Goal: Find specific page/section: Find specific page/section

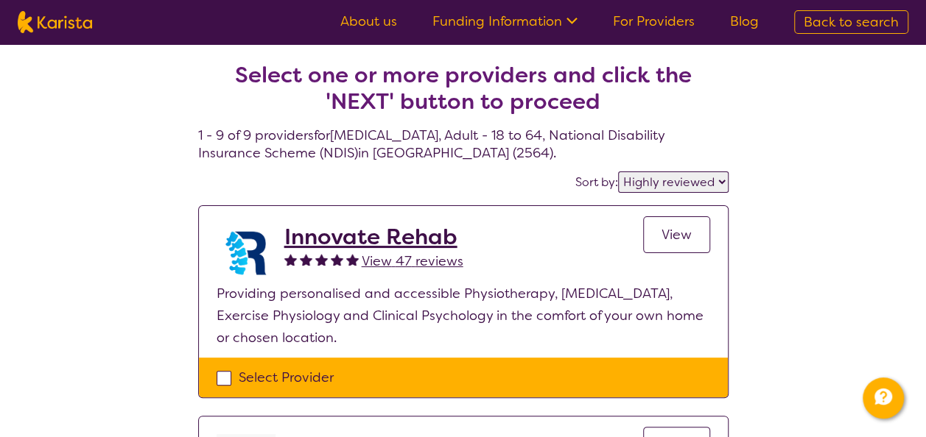
click at [673, 239] on span "View" at bounding box center [676, 235] width 30 height 18
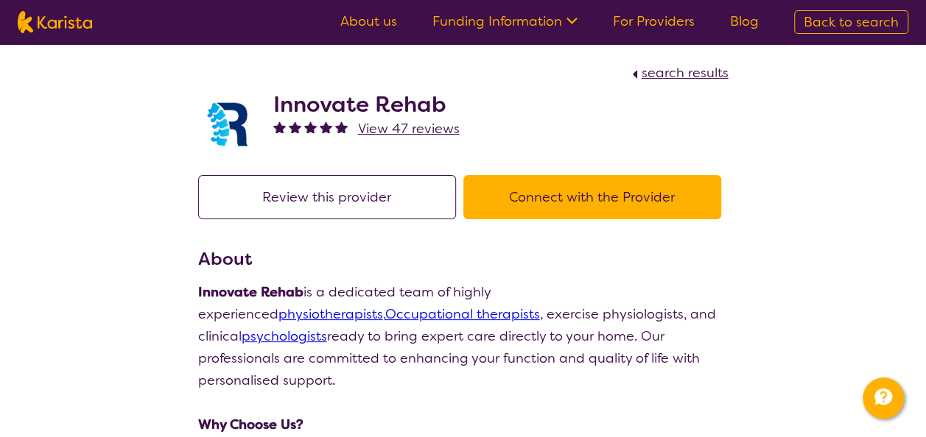
click at [390, 105] on h2 "Innovate Rehab" at bounding box center [366, 104] width 186 height 27
click at [554, 210] on button "Connect with the Provider" at bounding box center [592, 197] width 258 height 44
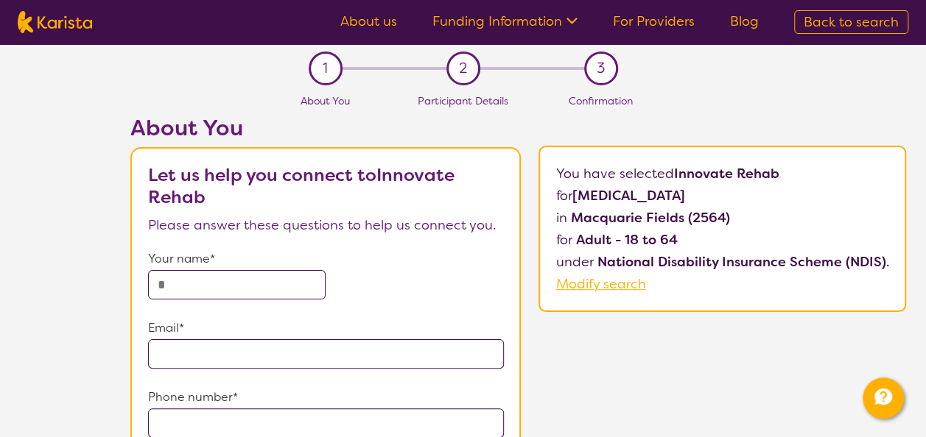
drag, startPoint x: 921, startPoint y: 115, endPoint x: 932, endPoint y: 160, distance: 46.3
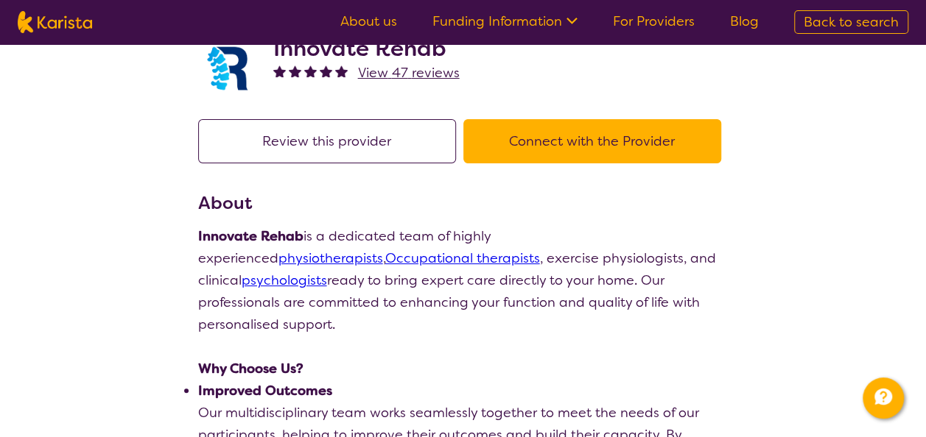
scroll to position [70, 0]
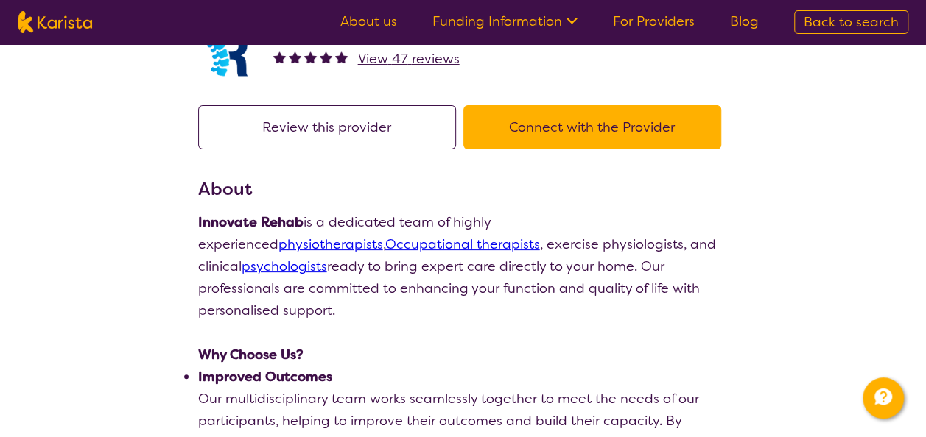
click at [327, 258] on link "psychologists" at bounding box center [284, 267] width 85 height 18
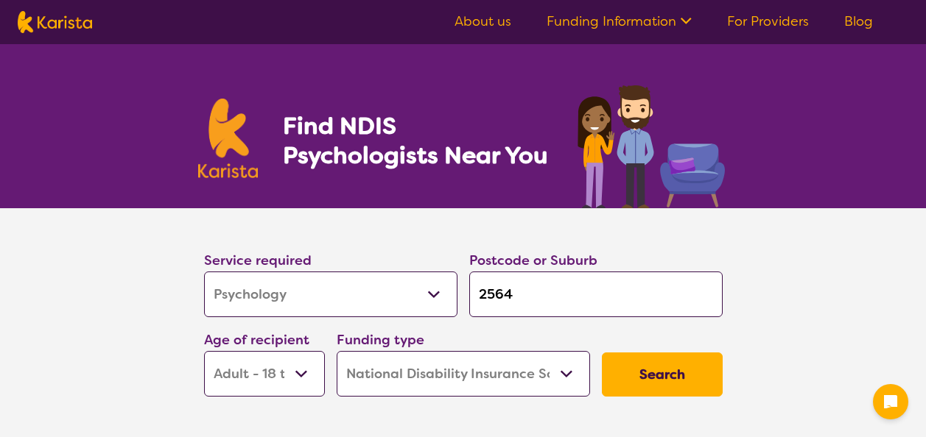
select select "Psychology"
select select "AD"
select select "NDIS"
select select "Psychology"
select select "AD"
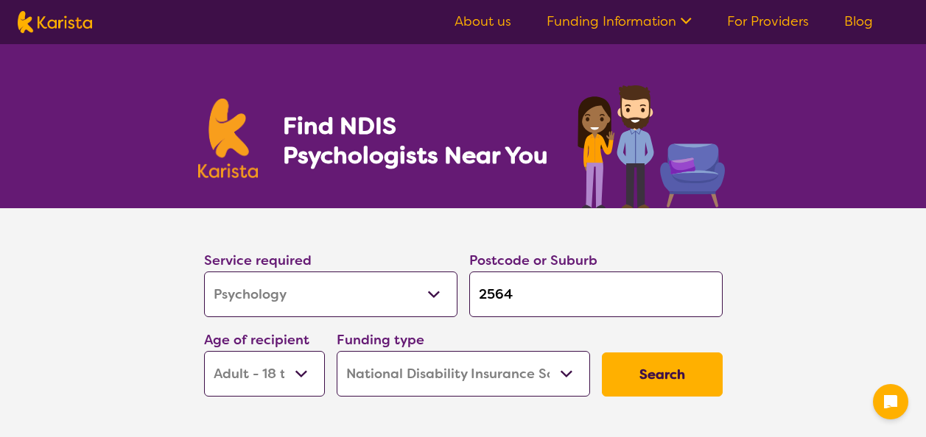
select select "NDIS"
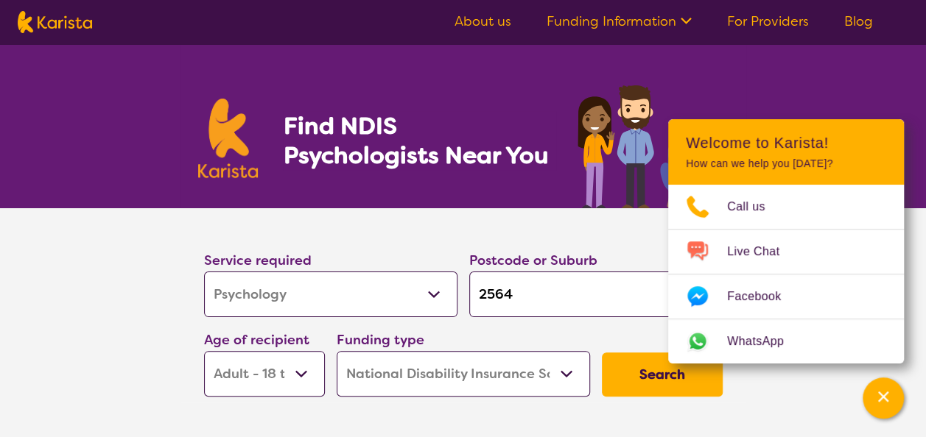
click at [409, 296] on select "Allied Health Assistant Assessment ([MEDICAL_DATA] or [MEDICAL_DATA]) Behaviour…" at bounding box center [330, 295] width 253 height 46
select select "[MEDICAL_DATA]"
click at [204, 272] on select "Allied Health Assistant Assessment ([MEDICAL_DATA] or [MEDICAL_DATA]) Behaviour…" at bounding box center [330, 295] width 253 height 46
select select "[MEDICAL_DATA]"
click at [630, 380] on button "Search" at bounding box center [662, 375] width 121 height 44
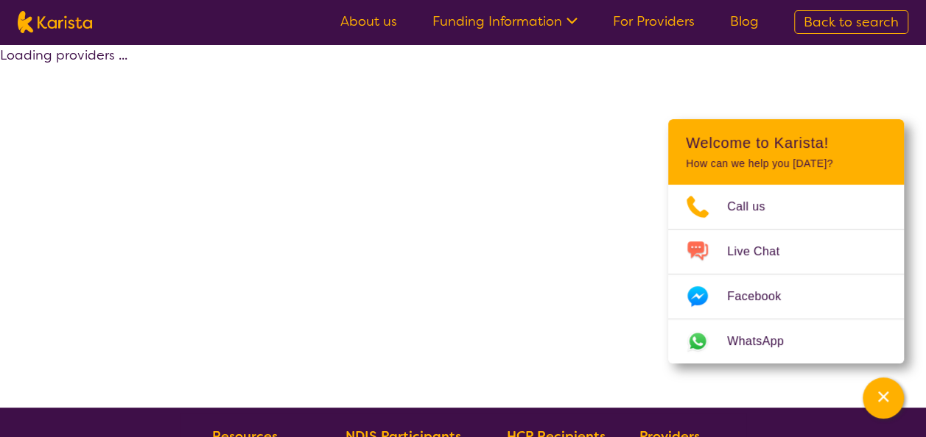
select select "by_score"
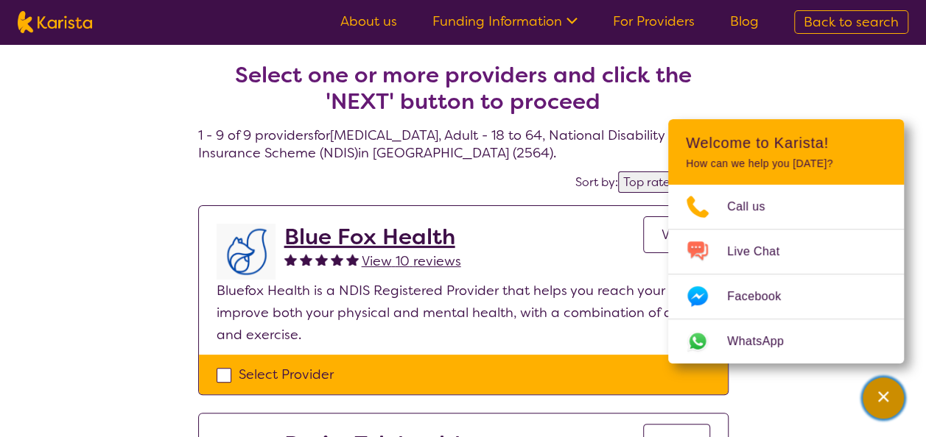
click at [893, 390] on div "Channel Menu" at bounding box center [882, 398] width 29 height 32
